Goal: Task Accomplishment & Management: Manage account settings

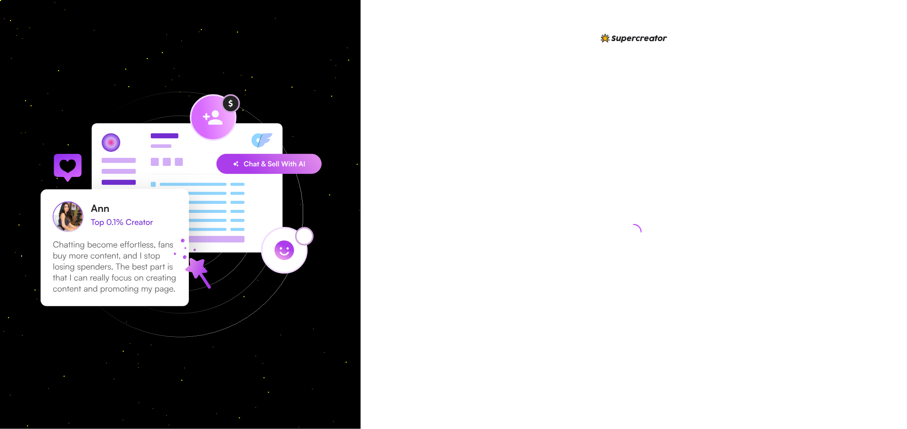
click at [704, 160] on div at bounding box center [633, 222] width 223 height 381
click at [762, 135] on div at bounding box center [634, 214] width 546 height 429
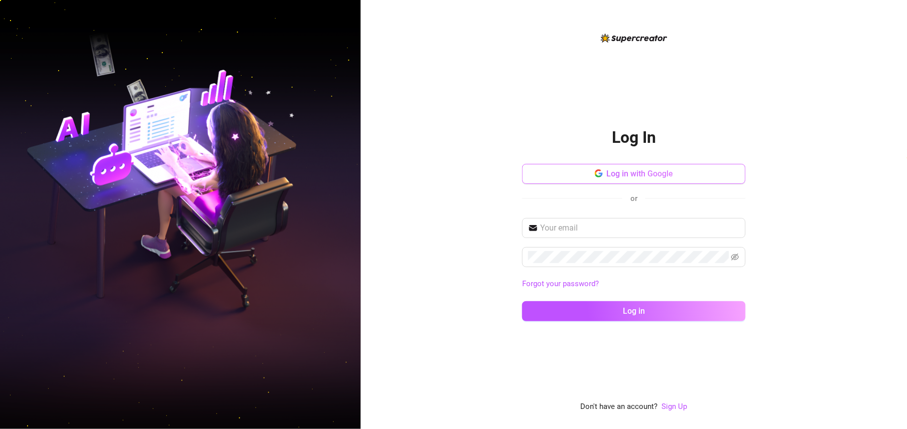
click at [641, 171] on button "Log in with Google" at bounding box center [633, 174] width 223 height 20
click at [641, 171] on span "Log in with Google" at bounding box center [640, 174] width 67 height 10
click at [626, 175] on span "Log in with Google" at bounding box center [640, 174] width 67 height 10
click at [626, 172] on span "Log in with Google" at bounding box center [640, 174] width 67 height 10
